Goal: Task Accomplishment & Management: Complete application form

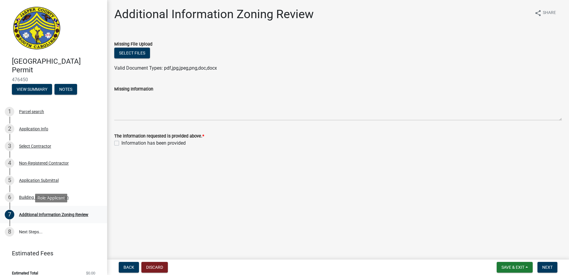
click at [45, 215] on div "Additional Information Zoning Review" at bounding box center [53, 215] width 69 height 4
click at [544, 267] on span "Next" at bounding box center [547, 267] width 10 height 5
click at [121, 144] on label "Information has been provided" at bounding box center [153, 143] width 64 height 7
click at [121, 143] on input "Information has been provided" at bounding box center [123, 142] width 4 height 4
checkbox input "true"
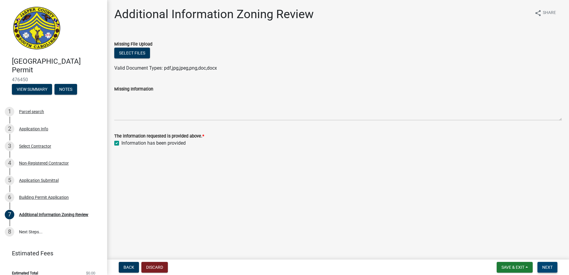
click at [548, 268] on span "Next" at bounding box center [547, 267] width 10 height 5
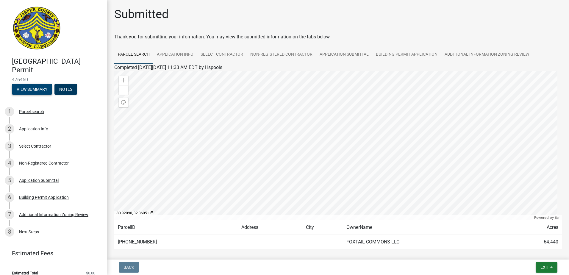
click at [36, 88] on button "View Summary" at bounding box center [32, 89] width 40 height 11
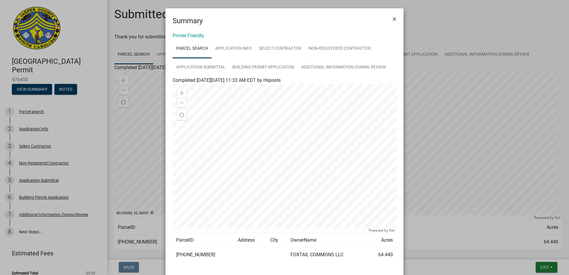
click at [65, 90] on ngb-modal-window "Summary × Printer Friendly Parcel search Application Info Select Contractor Non…" at bounding box center [284, 137] width 569 height 275
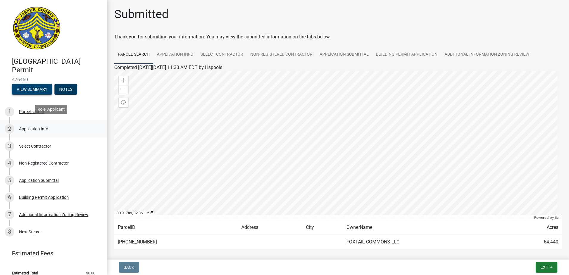
scroll to position [7, 0]
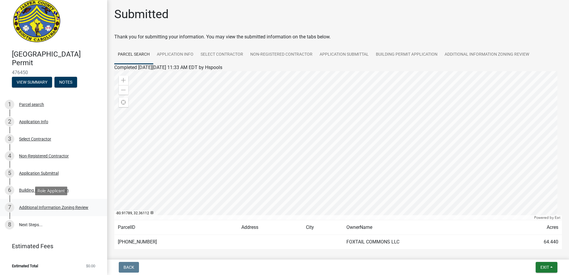
click at [51, 207] on div "Additional Information Zoning Review" at bounding box center [53, 207] width 69 height 4
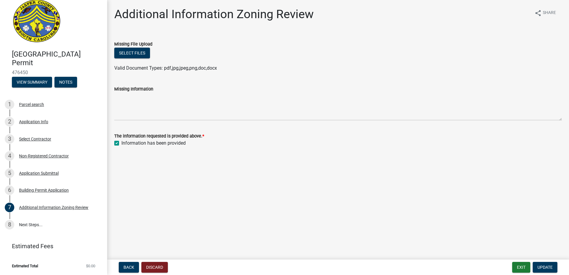
click at [121, 144] on label "Information has been provided" at bounding box center [153, 143] width 64 height 7
click at [121, 143] on input "Information has been provided" at bounding box center [123, 142] width 4 height 4
checkbox input "false"
